Goal: Task Accomplishment & Management: Use online tool/utility

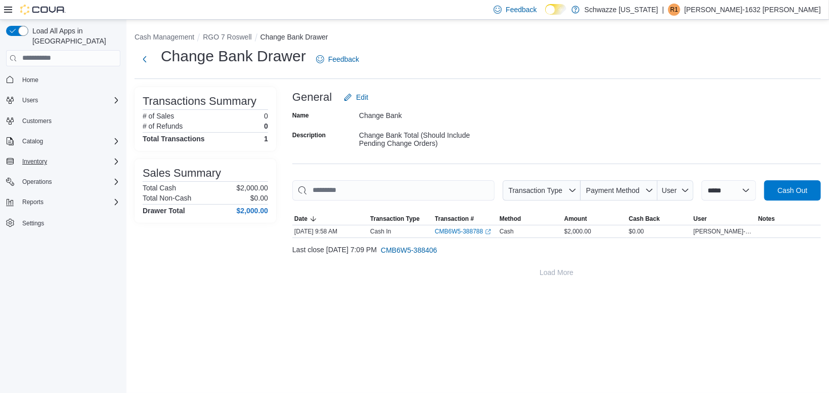
click at [55, 155] on div "Inventory" at bounding box center [69, 161] width 102 height 12
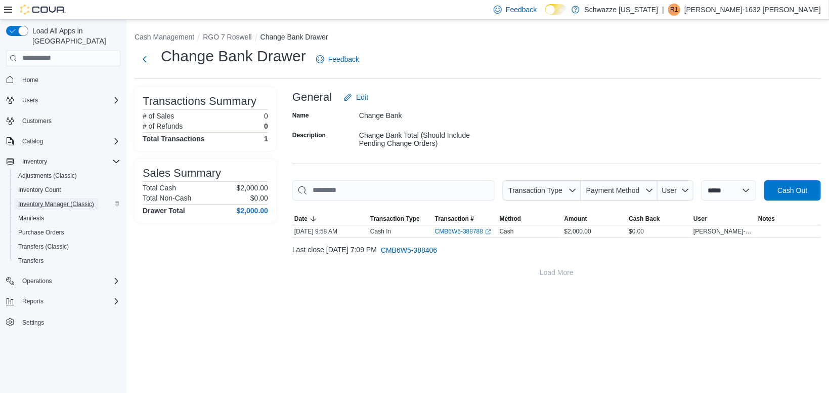
click at [63, 200] on span "Inventory Manager (Classic)" at bounding box center [56, 204] width 76 height 8
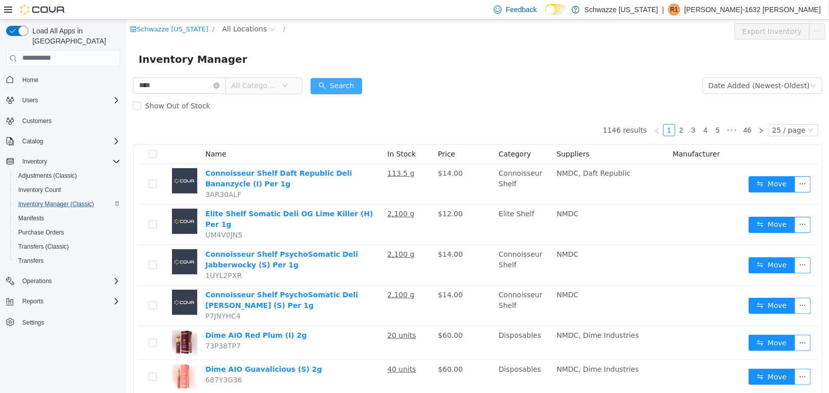
type input "****"
click at [344, 87] on button "Search" at bounding box center [336, 85] width 52 height 16
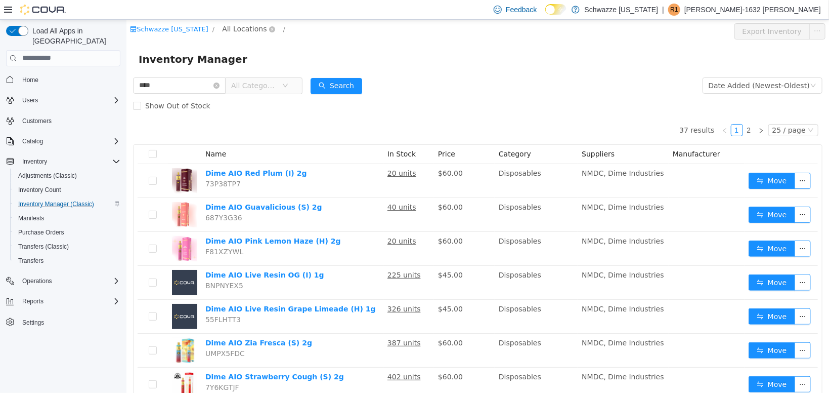
click at [238, 27] on span "All Locations" at bounding box center [244, 28] width 45 height 11
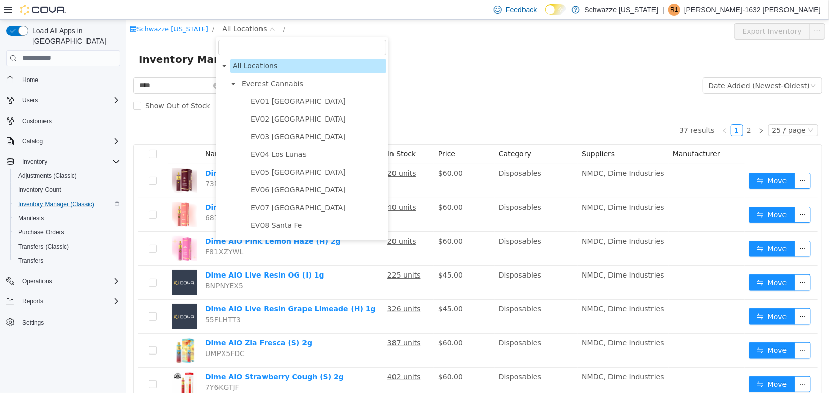
click at [411, 42] on div "Schwazze [US_STATE] / All Locations / Export Inventory" at bounding box center [477, 30] width 703 height 23
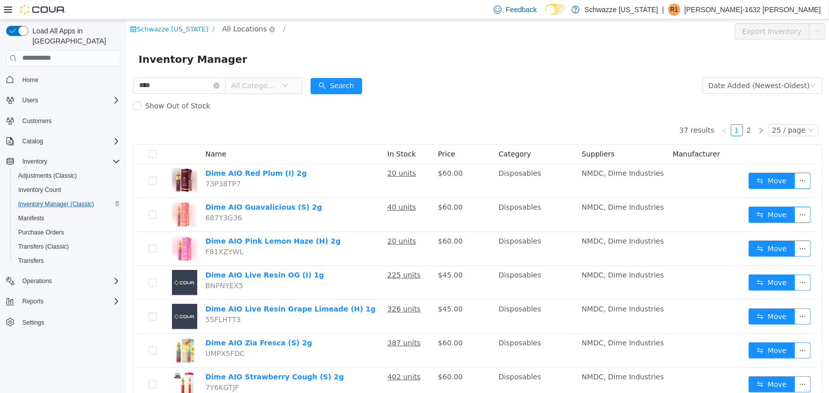
click at [246, 28] on span "All Locations" at bounding box center [244, 28] width 45 height 11
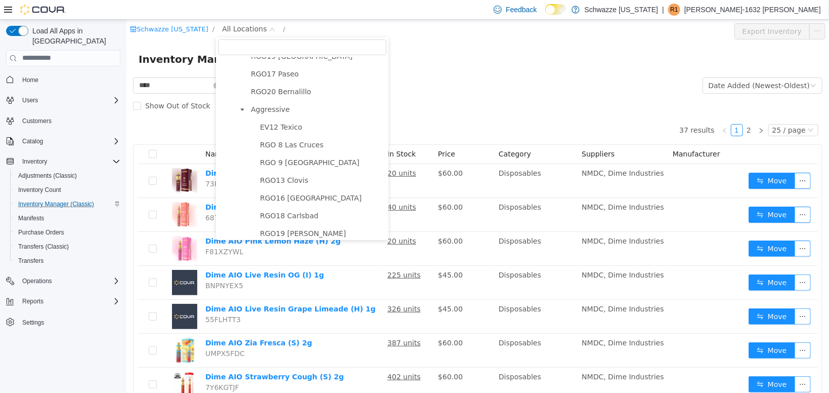
scroll to position [373, 0]
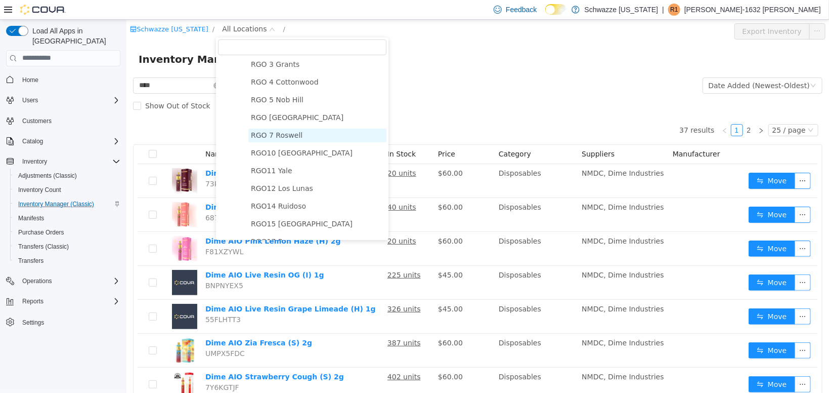
click at [285, 137] on span "RGO 7 Roswell" at bounding box center [276, 135] width 52 height 8
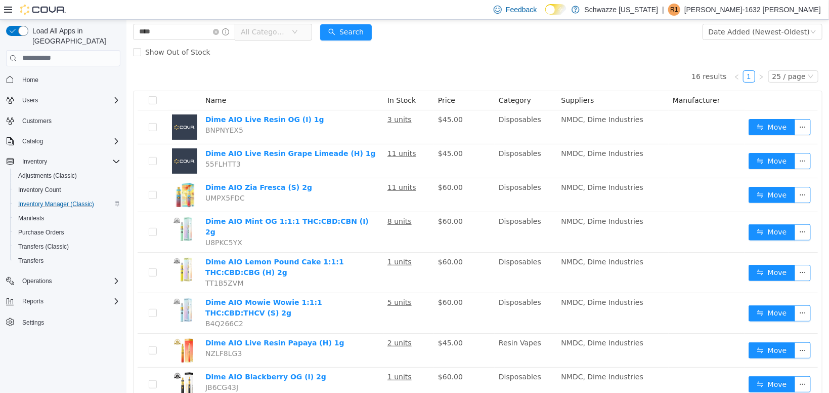
scroll to position [80, 0]
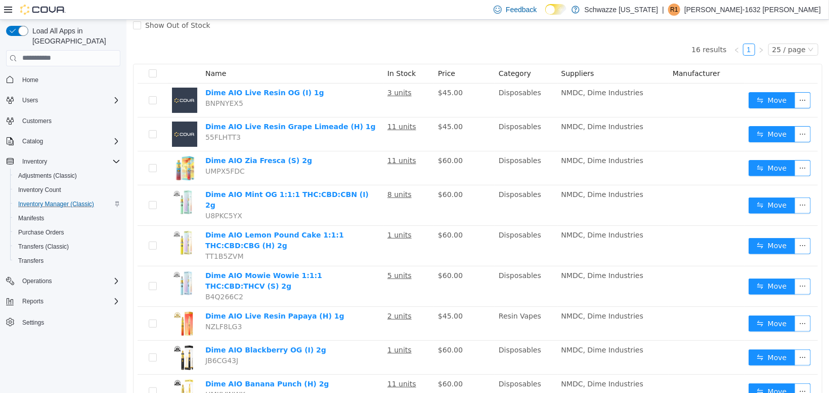
click at [678, 7] on span "R1" at bounding box center [674, 10] width 8 height 12
click at [752, 95] on span "Sign Out" at bounding box center [755, 97] width 27 height 10
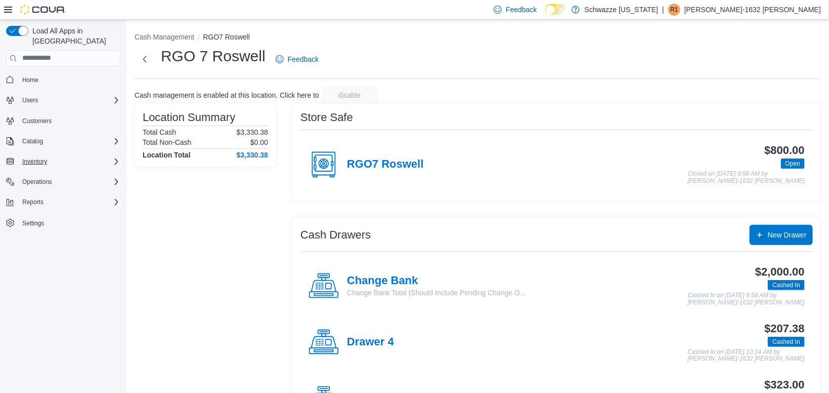
click at [95, 155] on div "Inventory" at bounding box center [69, 161] width 102 height 12
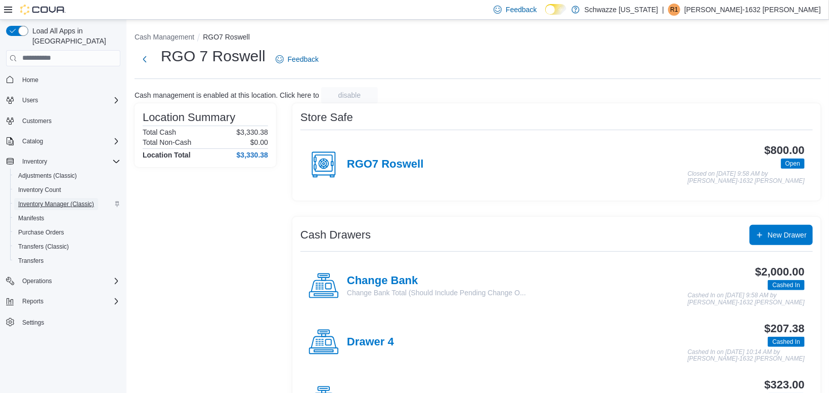
click at [52, 200] on span "Inventory Manager (Classic)" at bounding box center [56, 204] width 76 height 8
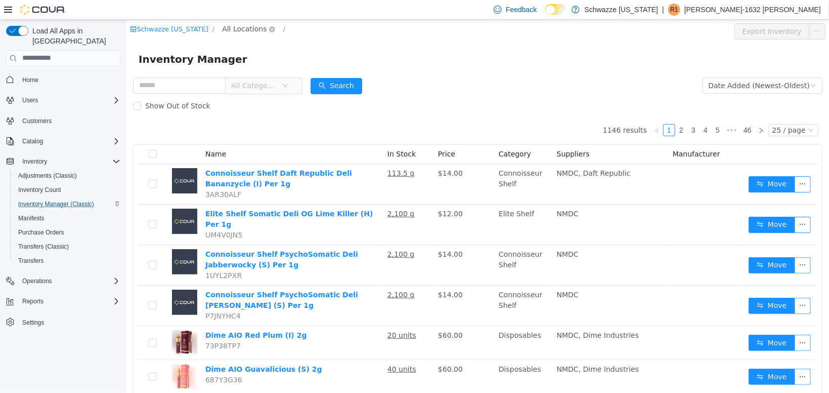
click at [245, 29] on span "All Locations" at bounding box center [244, 28] width 45 height 11
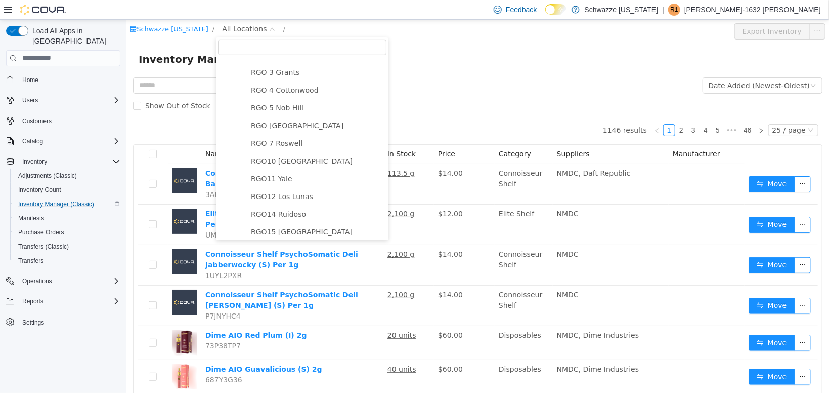
scroll to position [369, 0]
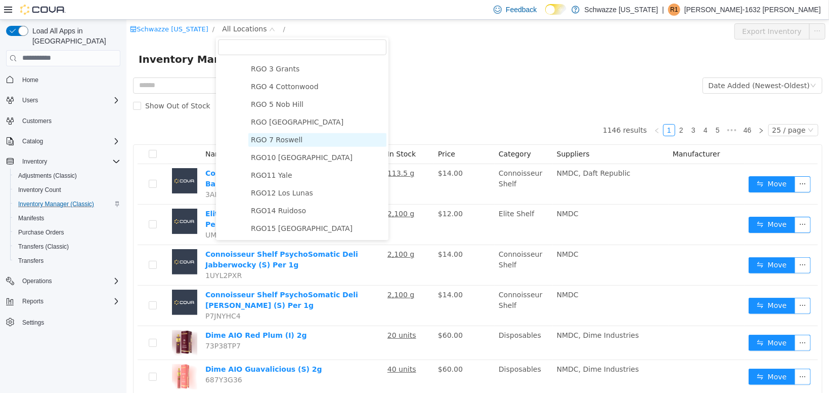
click at [268, 138] on span "RGO 7 Roswell" at bounding box center [276, 139] width 52 height 8
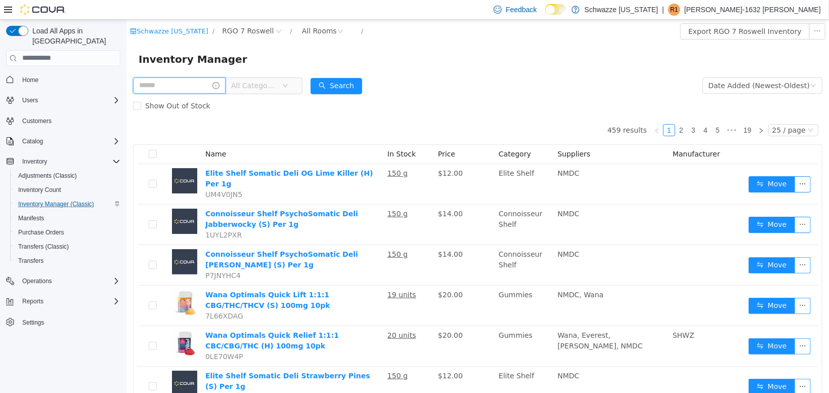
click at [197, 83] on input "text" at bounding box center [179, 85] width 93 height 16
type input "****"
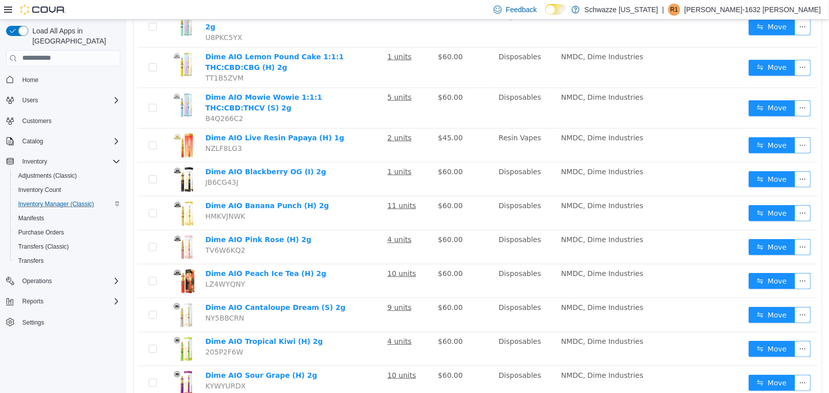
scroll to position [261, 0]
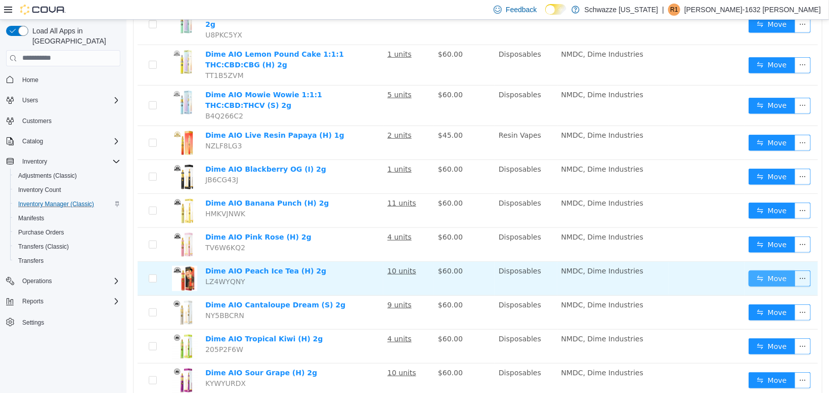
click at [762, 270] on button "Move" at bounding box center [771, 278] width 47 height 16
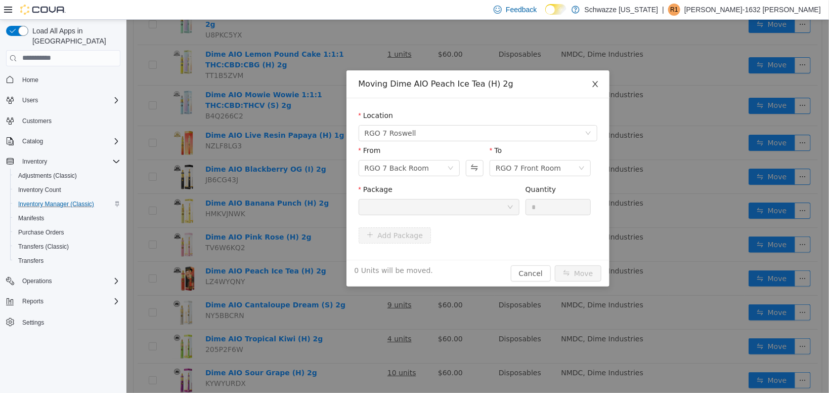
click at [584, 83] on span "Close" at bounding box center [595, 84] width 28 height 28
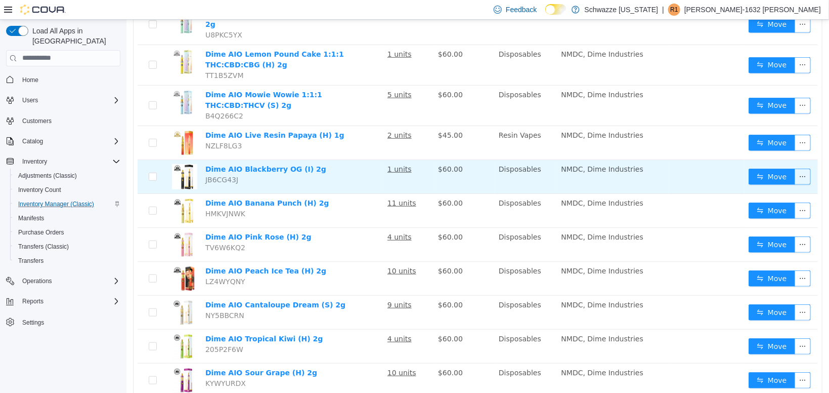
scroll to position [287, 0]
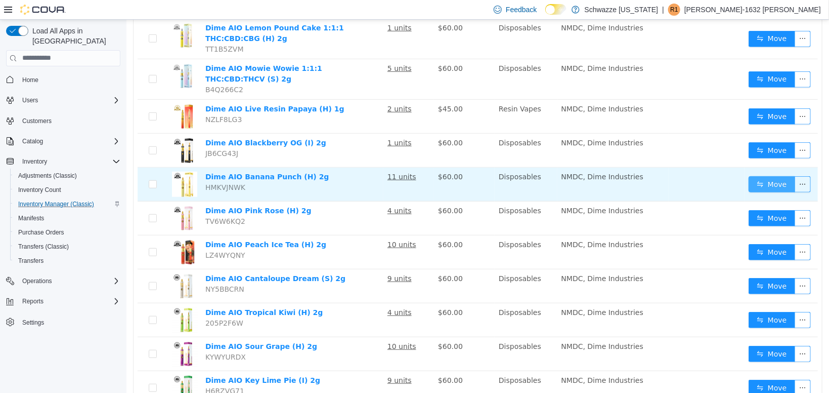
click at [764, 177] on button "Move" at bounding box center [771, 184] width 47 height 16
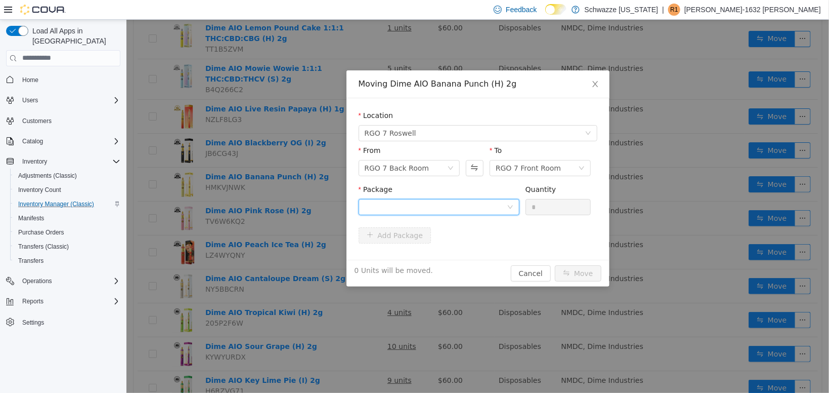
click at [438, 208] on div at bounding box center [435, 206] width 142 height 15
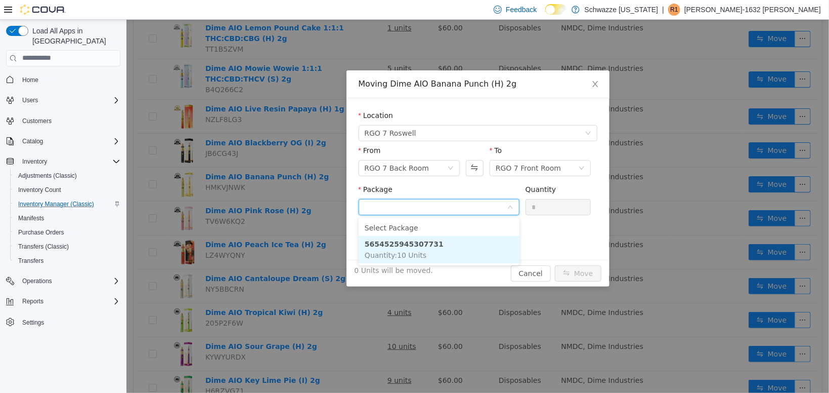
click at [435, 245] on li "5654525945307731 Quantity : 10 Units" at bounding box center [438, 248] width 161 height 27
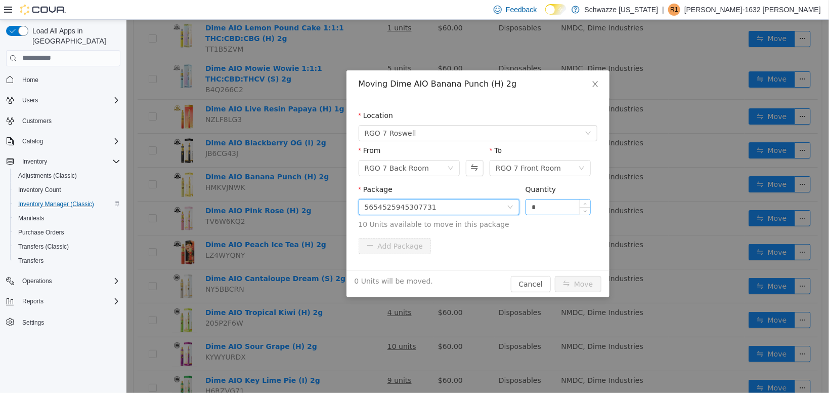
click at [554, 207] on input "*" at bounding box center [558, 206] width 65 height 15
type input "**"
click at [577, 278] on button "Move" at bounding box center [578, 283] width 47 height 16
